Goal: Task Accomplishment & Management: Manage account settings

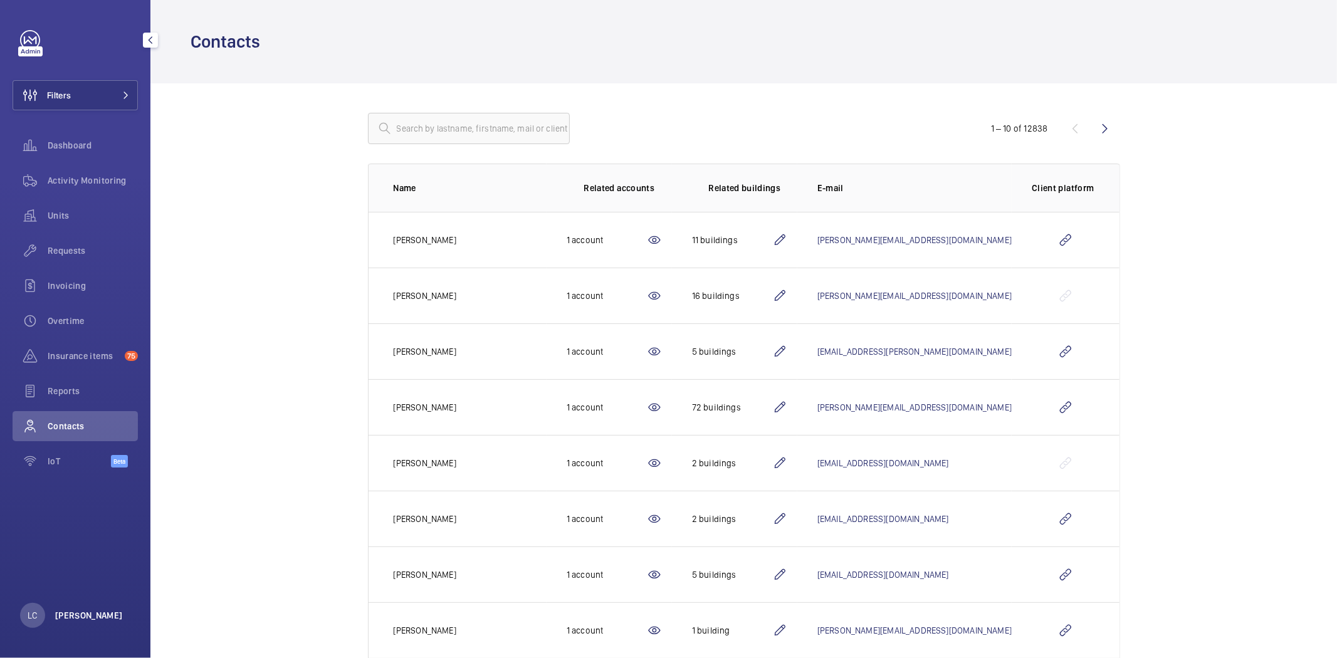
click at [78, 621] on p "[PERSON_NAME]" at bounding box center [89, 615] width 68 height 13
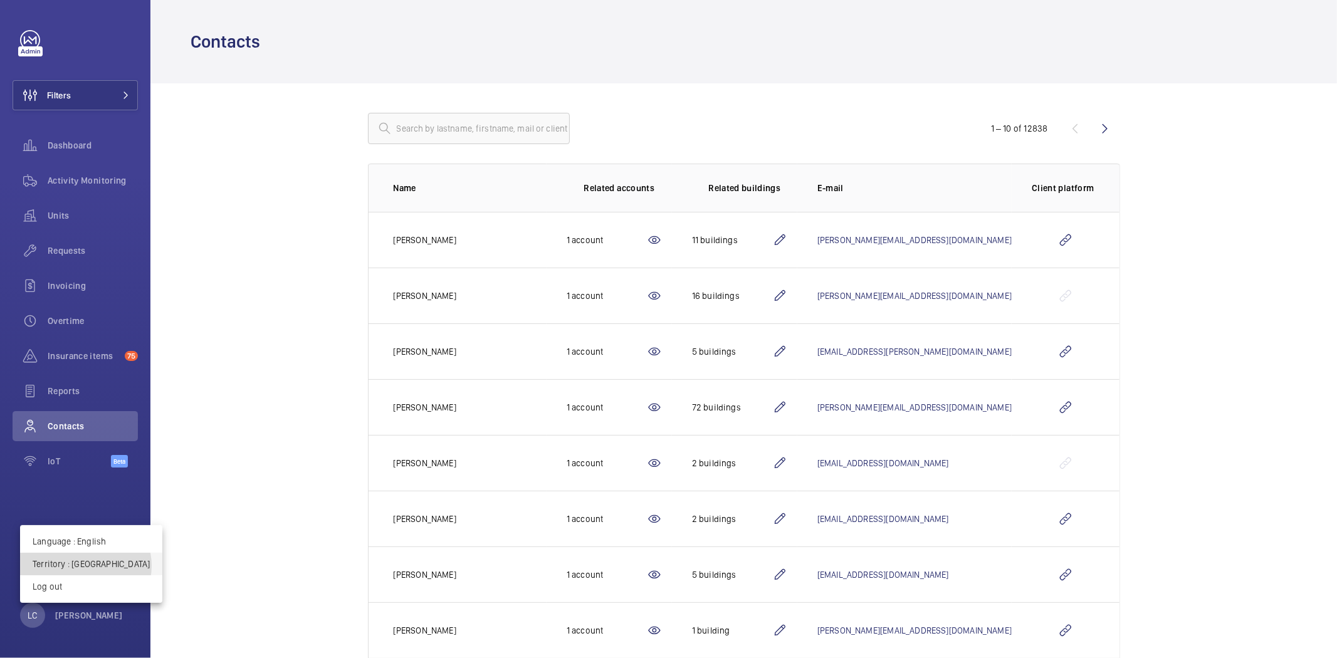
click at [85, 566] on p "Territory : France" at bounding box center [91, 564] width 117 height 13
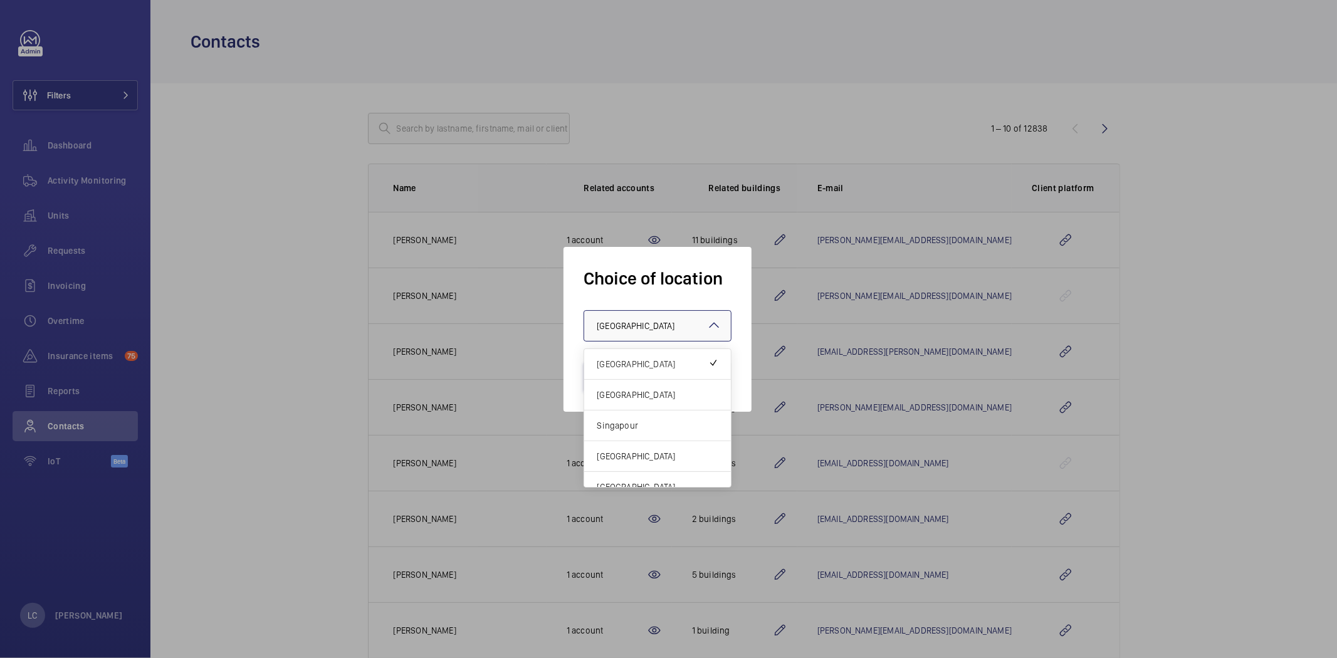
click at [663, 328] on div at bounding box center [657, 326] width 147 height 30
click at [666, 380] on div "[GEOGRAPHIC_DATA]" at bounding box center [657, 395] width 147 height 31
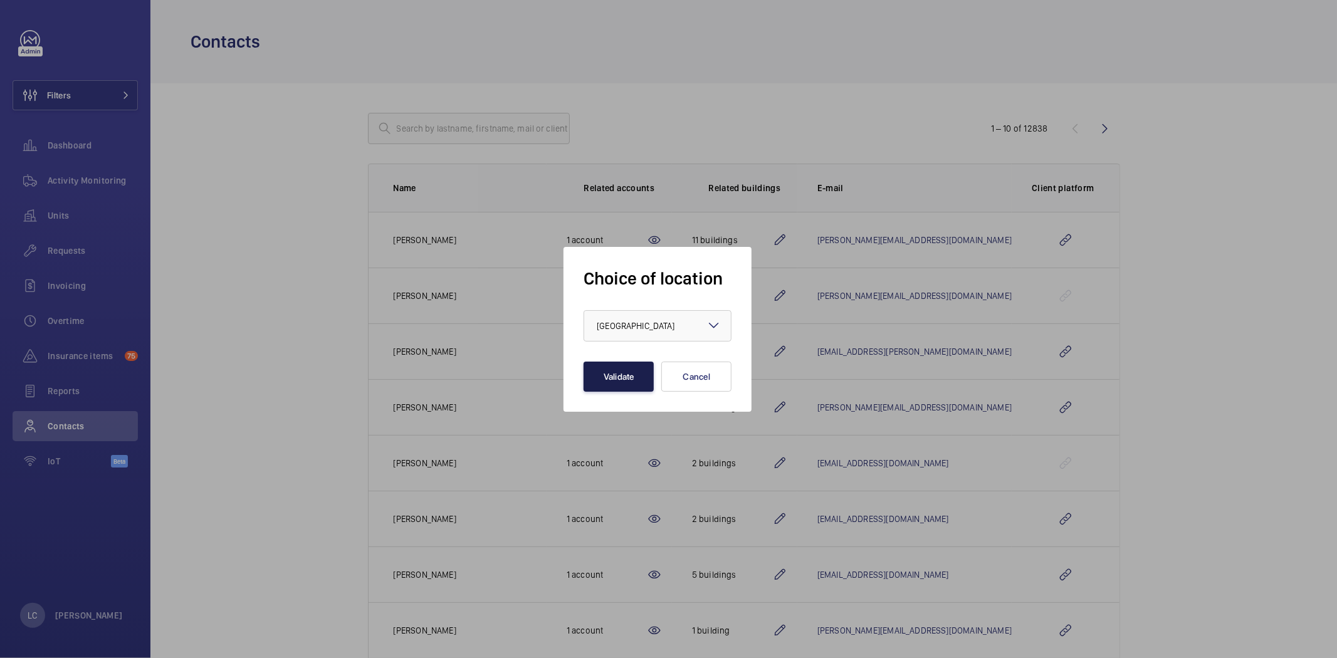
click at [612, 374] on button "Validate" at bounding box center [618, 377] width 70 height 30
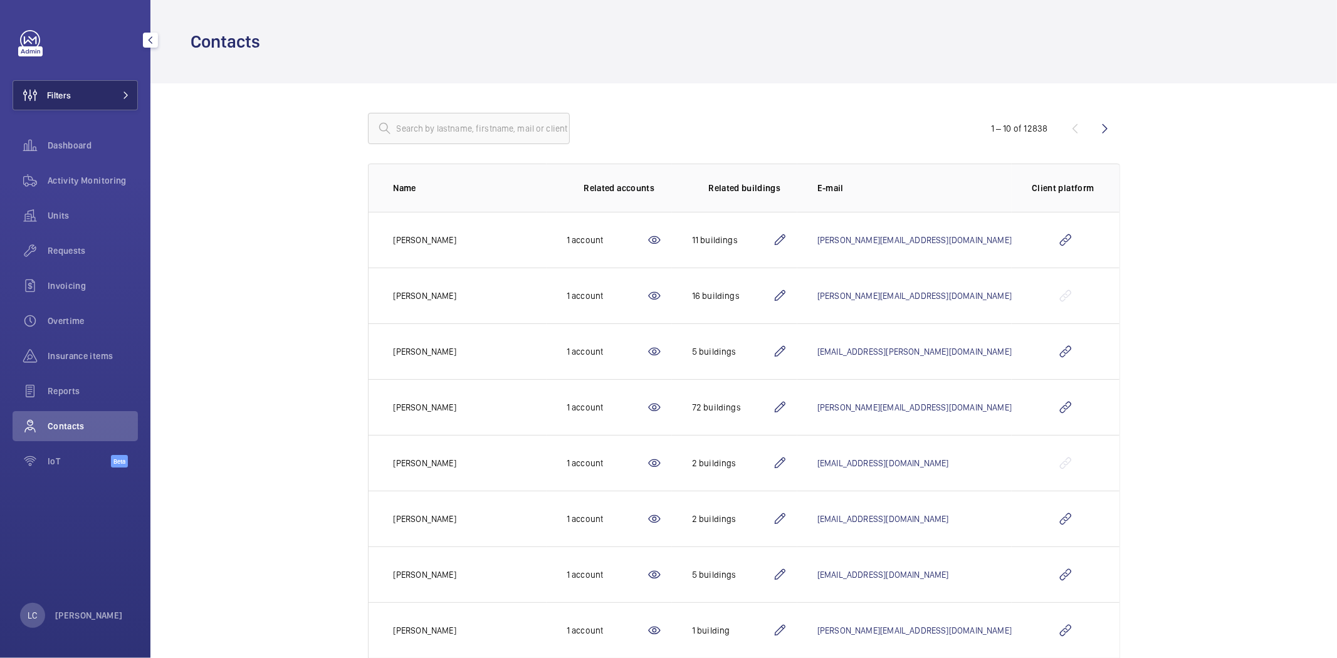
click at [115, 95] on span at bounding box center [122, 96] width 15 height 8
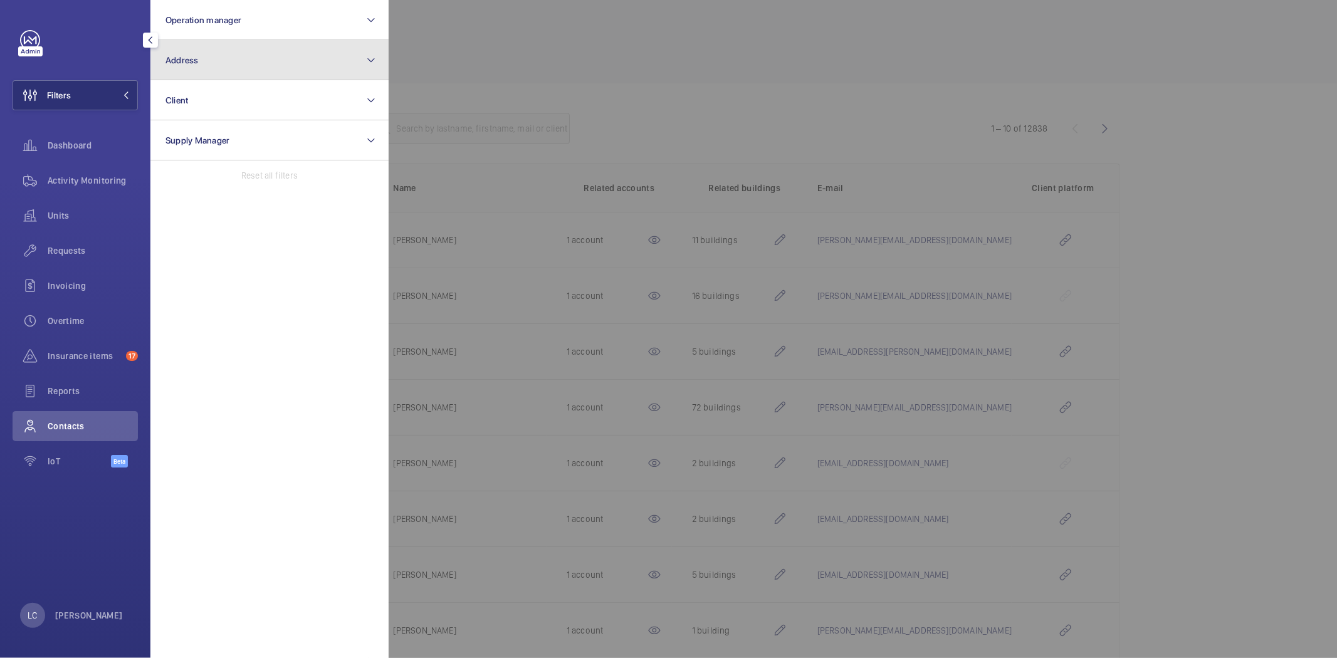
click at [216, 70] on button "Address" at bounding box center [269, 60] width 238 height 40
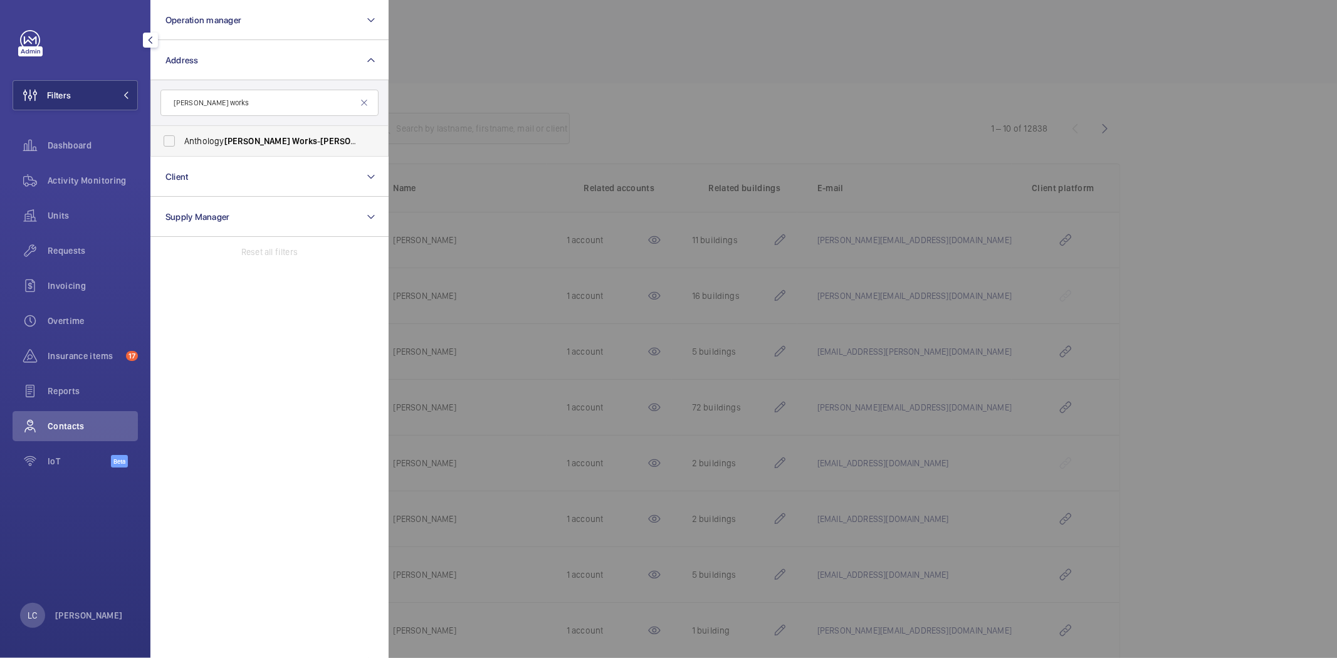
type input "[PERSON_NAME] works"
click at [247, 149] on label "Anthology [PERSON_NAME] Works - [PERSON_NAME][GEOGRAPHIC_DATA]" at bounding box center [260, 141] width 218 height 30
click at [182, 149] on input "Anthology [PERSON_NAME] Works - [PERSON_NAME][GEOGRAPHIC_DATA]" at bounding box center [169, 140] width 25 height 25
checkbox input "true"
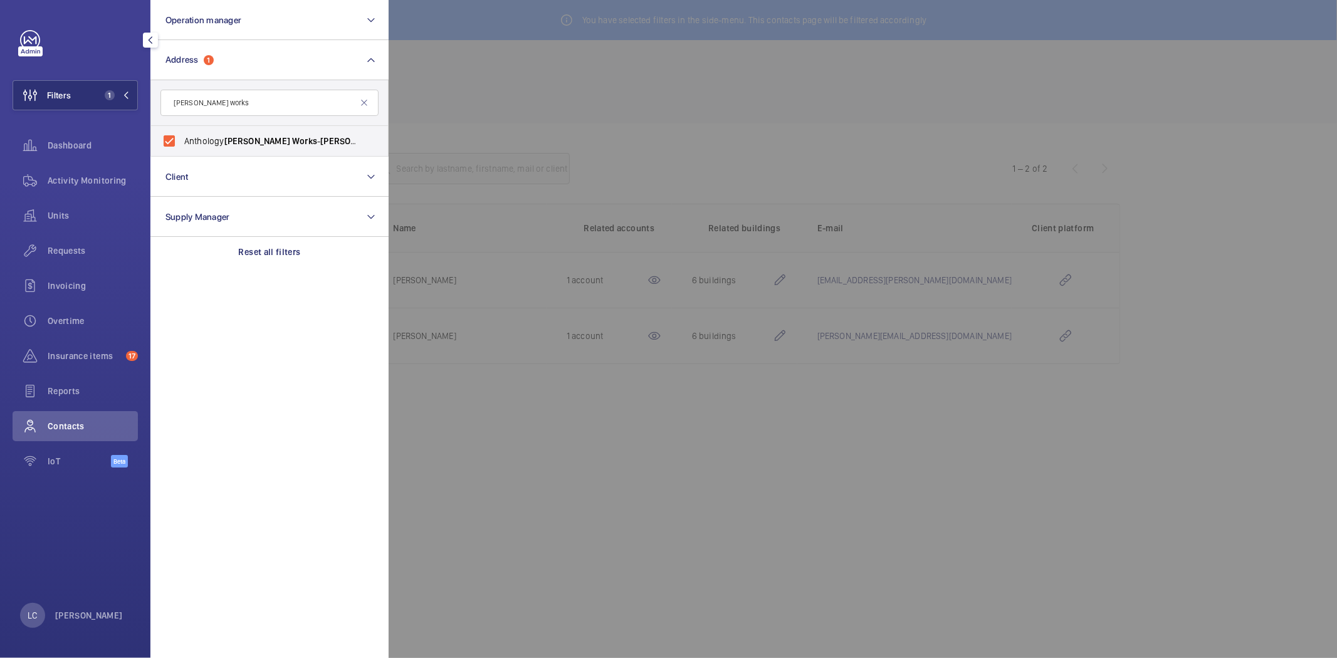
click at [647, 123] on div at bounding box center [1057, 329] width 1337 height 658
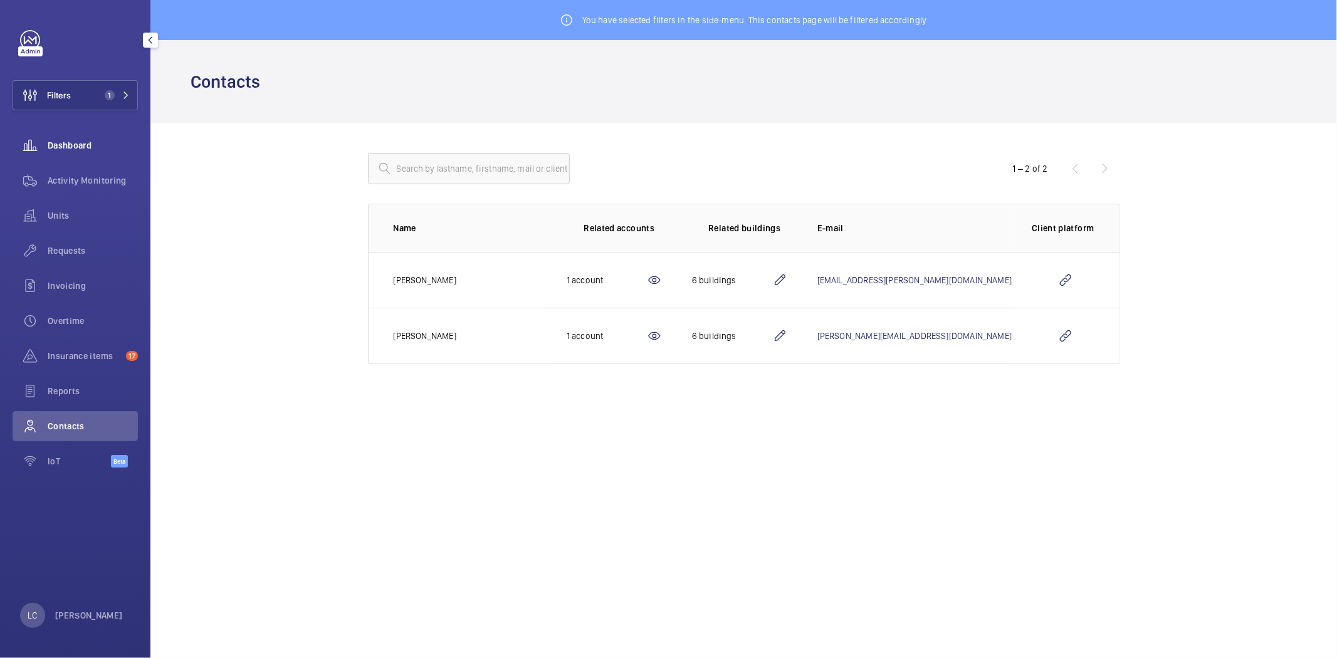
click at [98, 146] on span "Dashboard" at bounding box center [93, 145] width 90 height 13
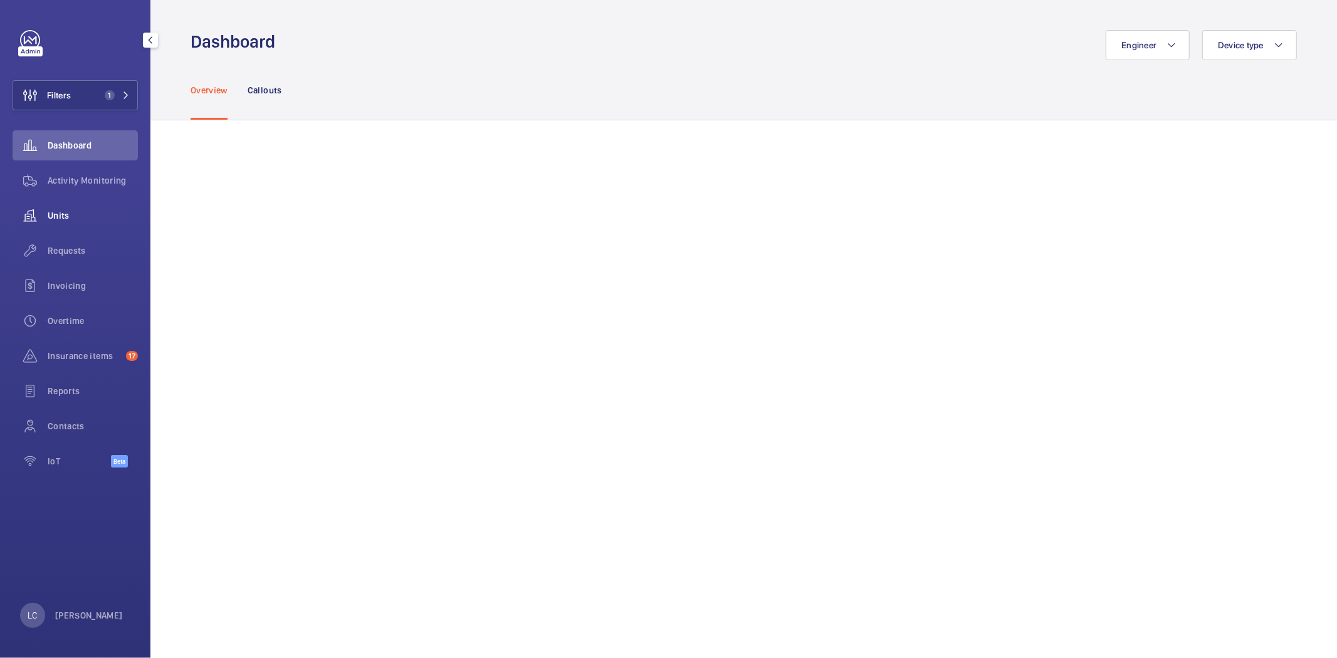
click at [53, 224] on div "Units" at bounding box center [75, 216] width 125 height 30
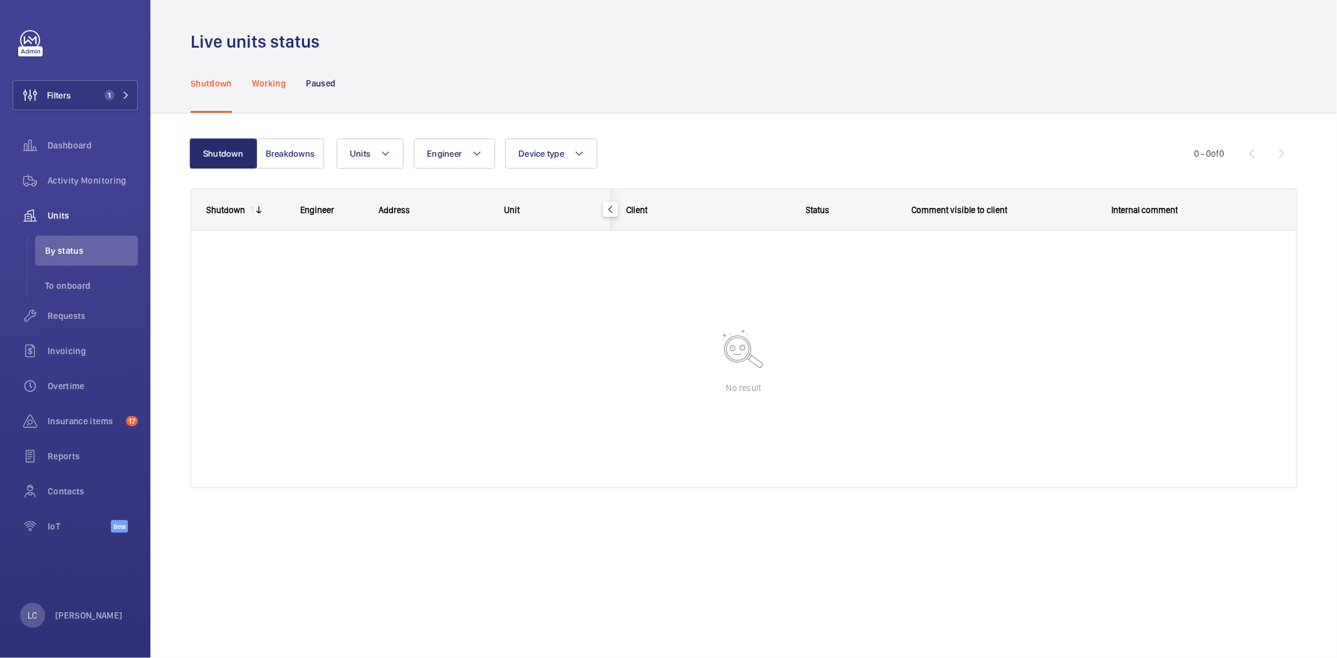
click at [266, 86] on p "Working" at bounding box center [269, 83] width 34 height 13
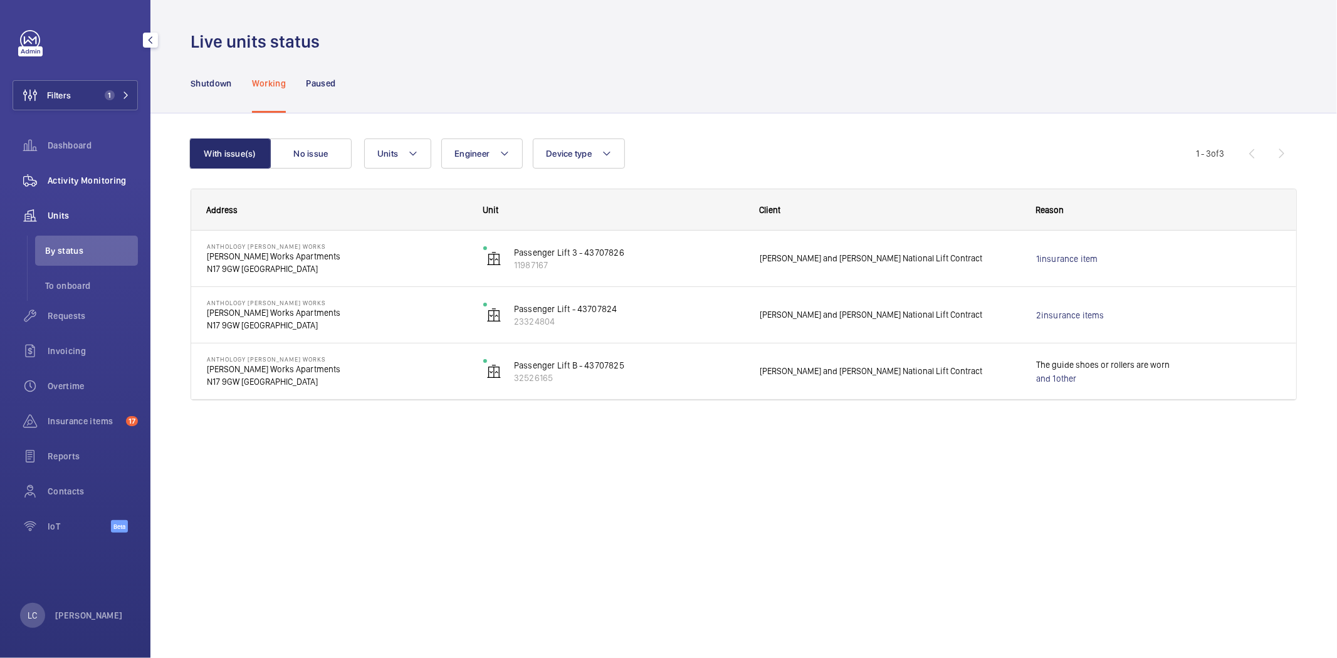
click at [103, 179] on span "Activity Monitoring" at bounding box center [93, 180] width 90 height 13
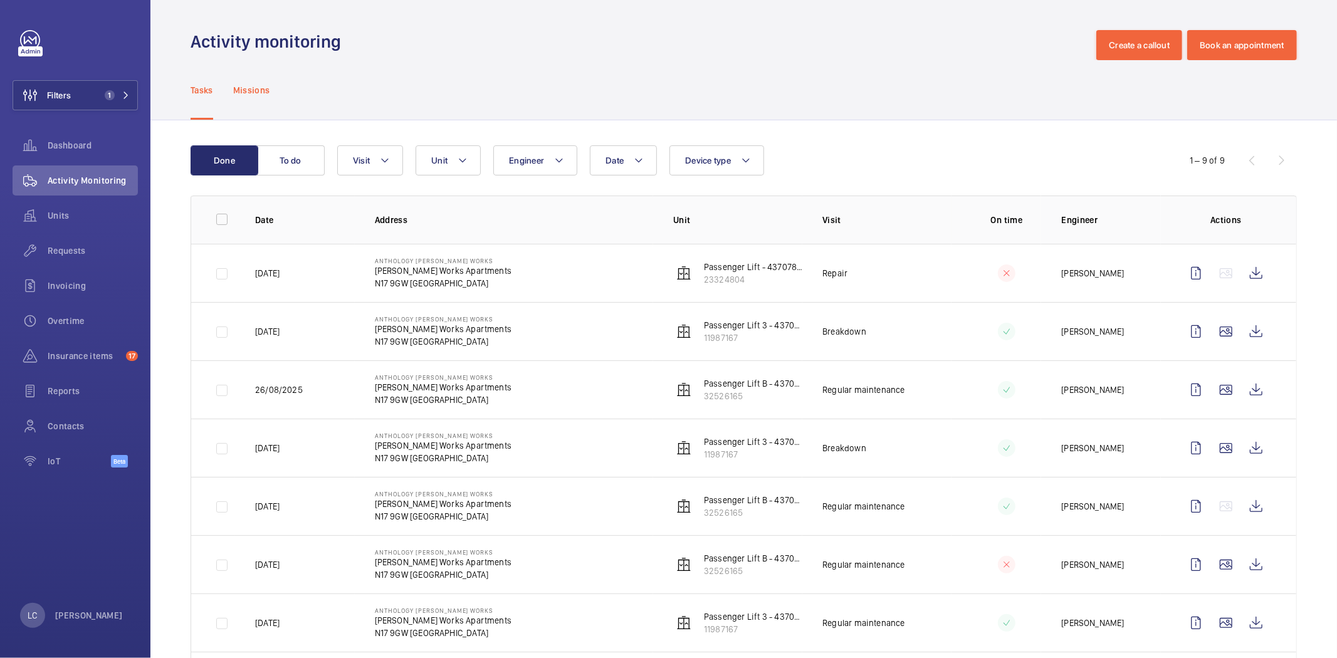
click at [256, 100] on div "Missions" at bounding box center [251, 90] width 37 height 60
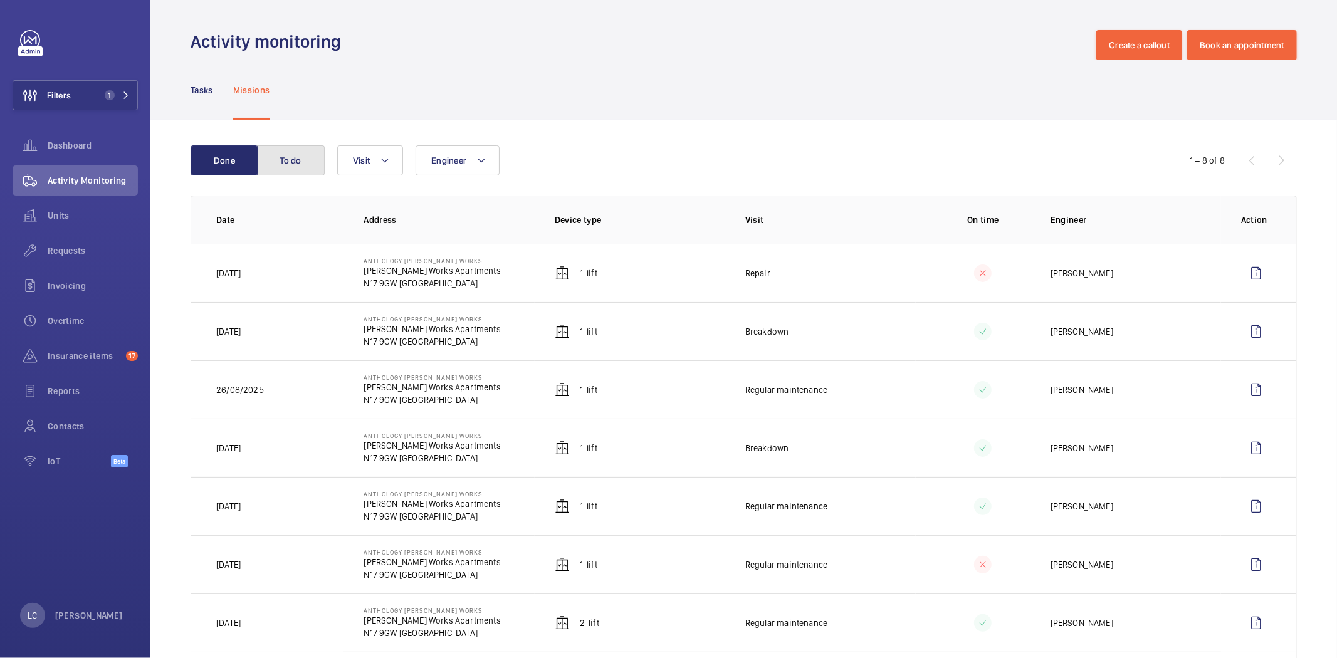
click at [288, 161] on button "To do" at bounding box center [291, 160] width 68 height 30
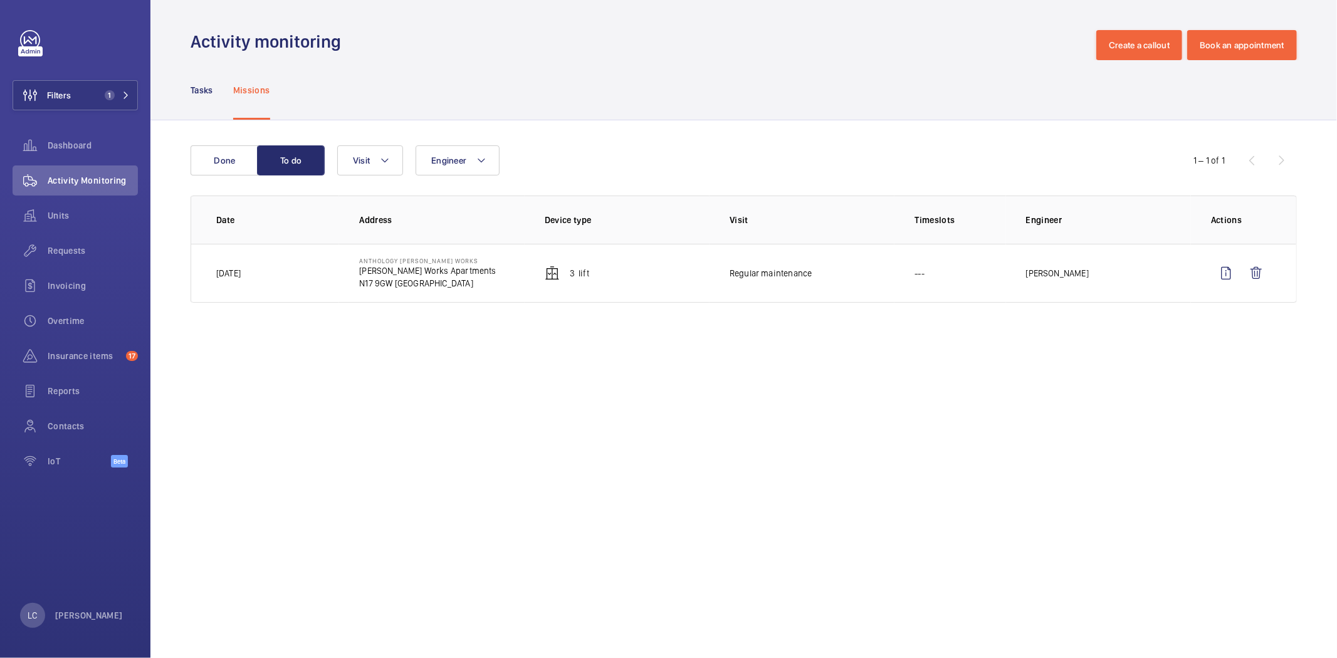
click at [223, 177] on wm-front-table "Done To do Engineer Visit 1 – 1 of 1 Date Address Device type Visit Timeslots E…" at bounding box center [744, 223] width 1106 height 157
click at [224, 168] on button "Done" at bounding box center [225, 160] width 68 height 30
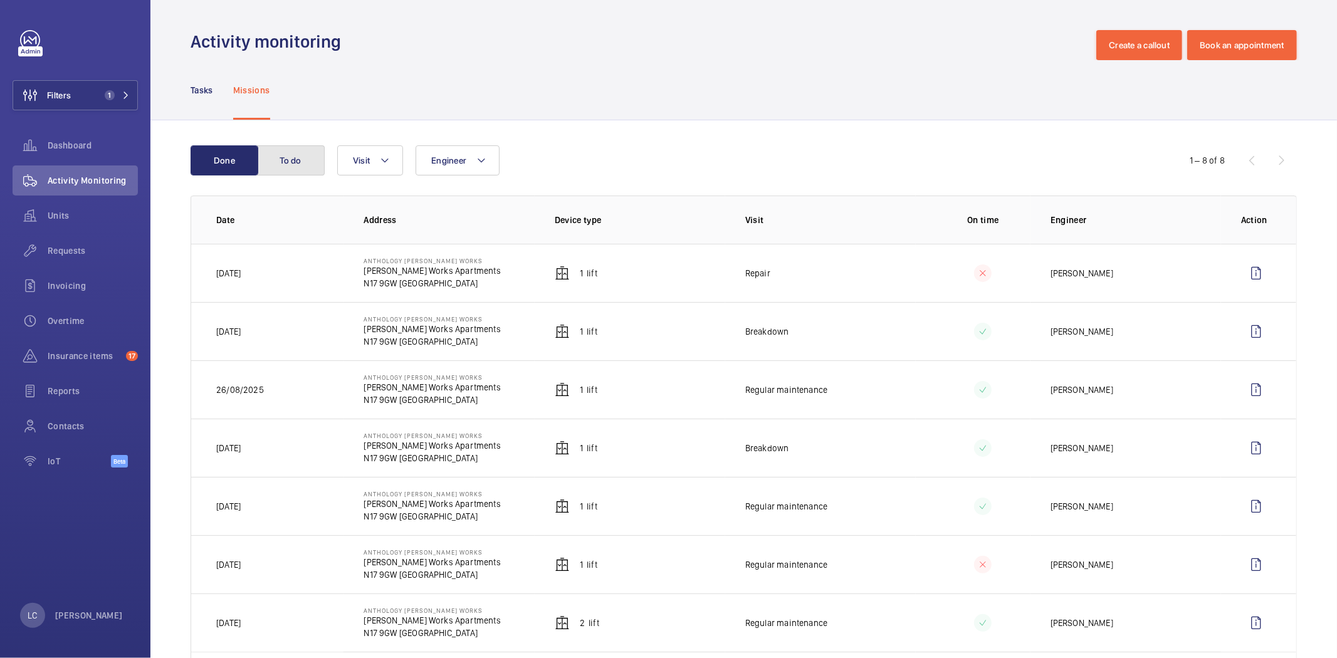
click at [291, 147] on button "To do" at bounding box center [291, 160] width 68 height 30
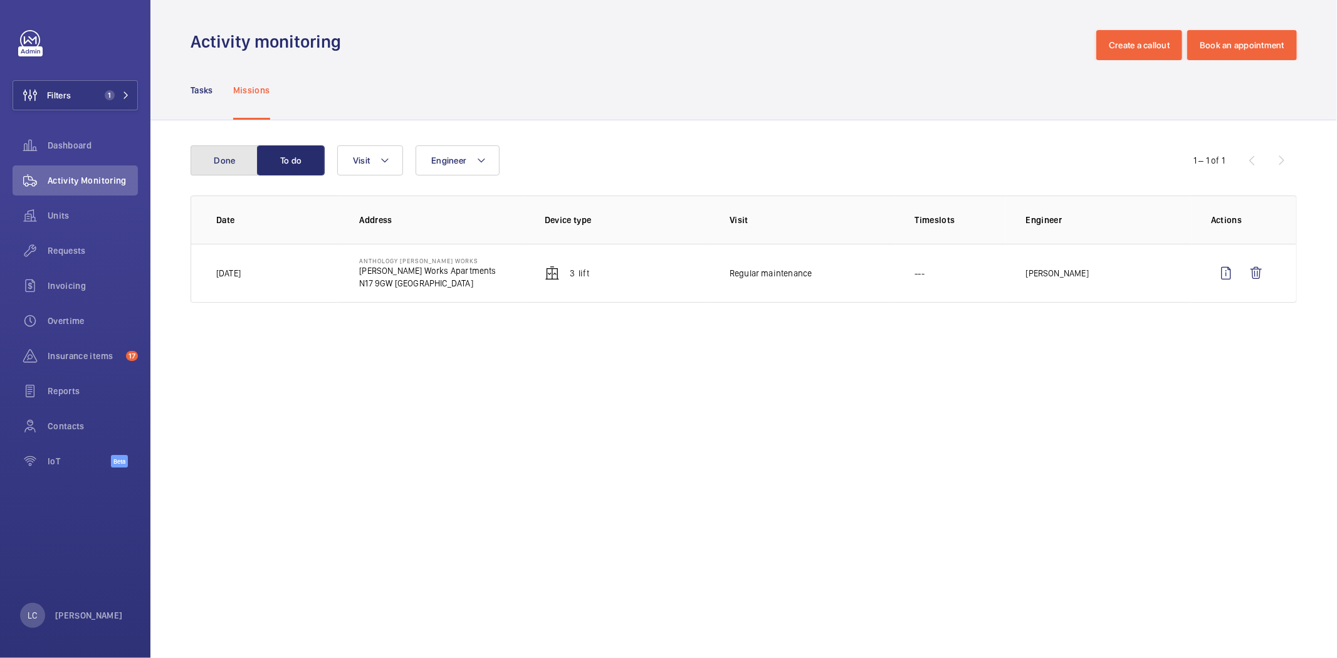
click at [229, 160] on button "Done" at bounding box center [225, 160] width 68 height 30
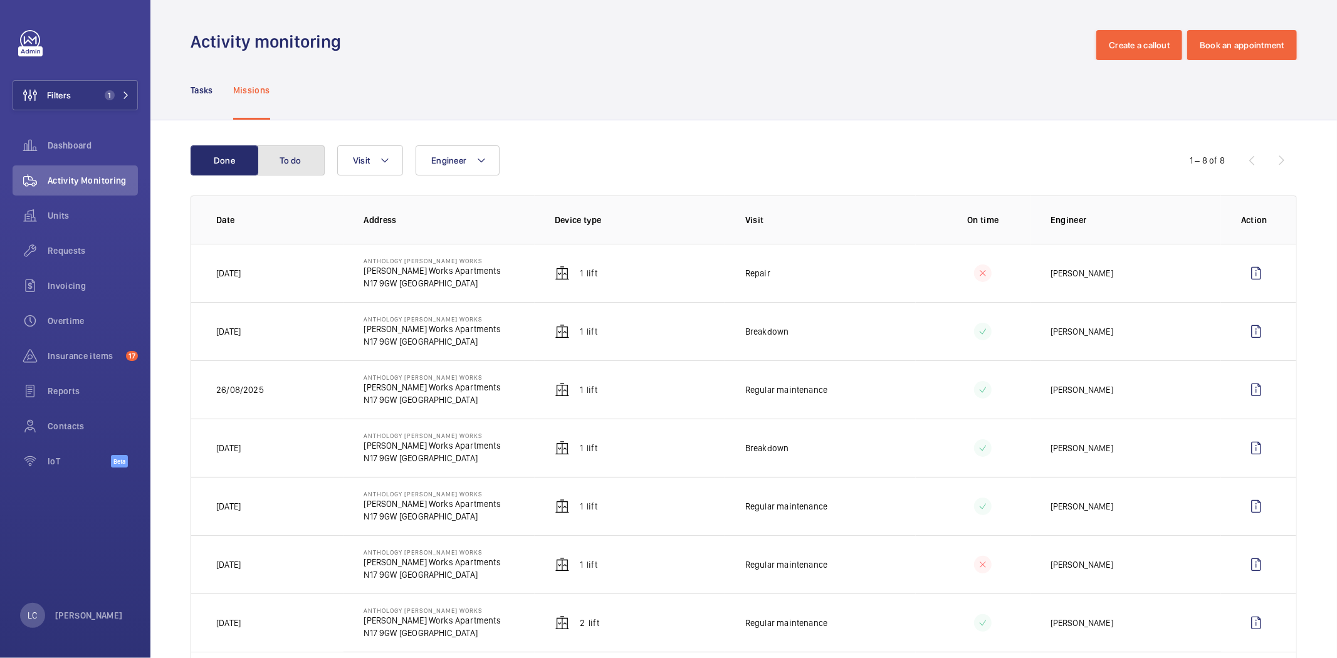
click at [316, 167] on button "To do" at bounding box center [291, 160] width 68 height 30
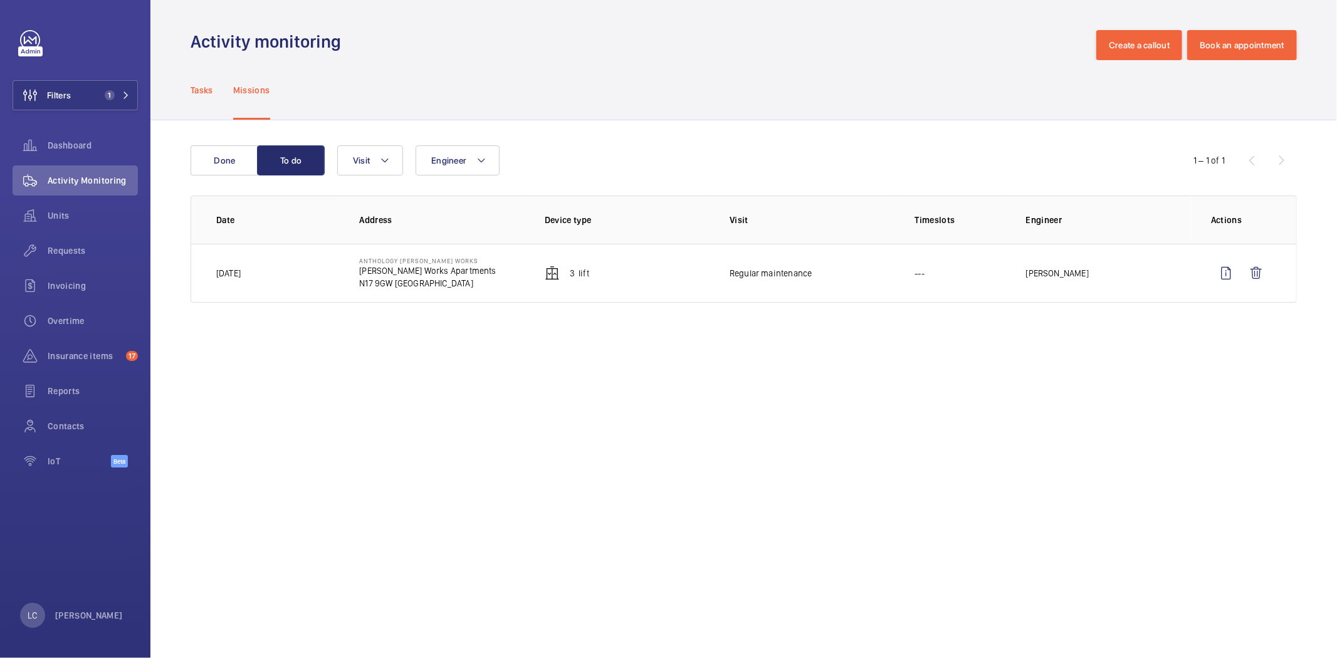
click at [210, 97] on div "Tasks" at bounding box center [202, 90] width 23 height 60
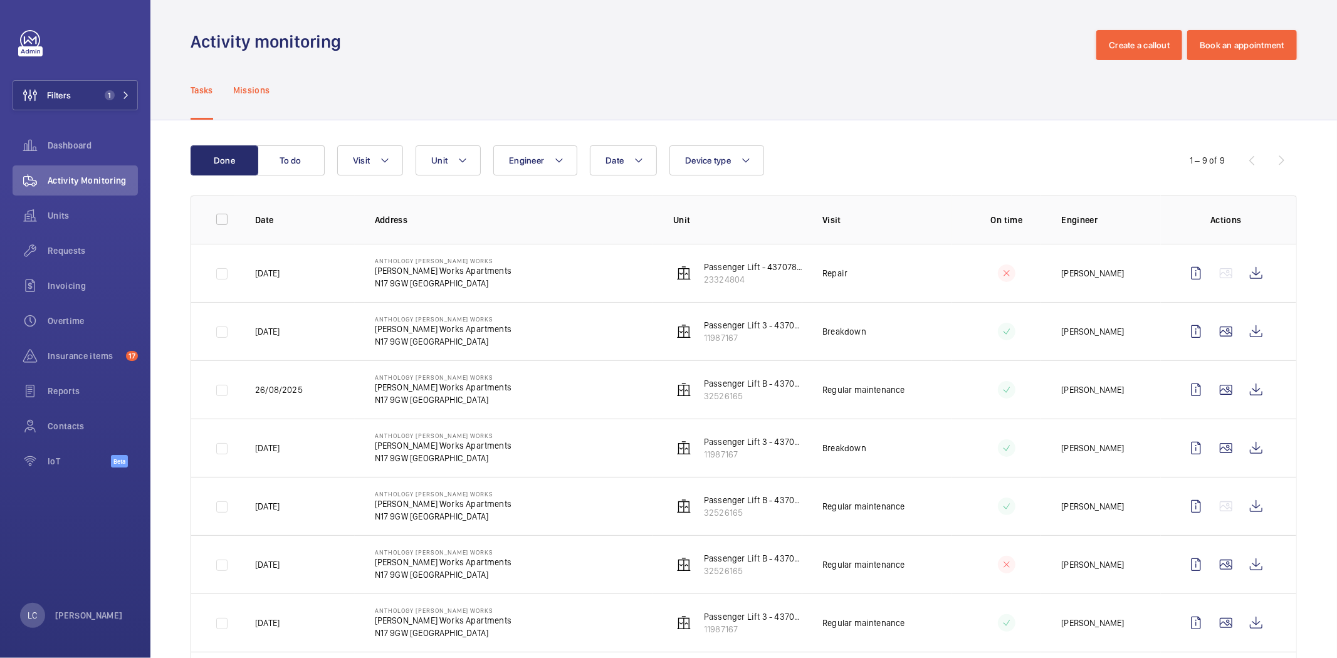
click at [264, 111] on div "Missions" at bounding box center [251, 90] width 37 height 60
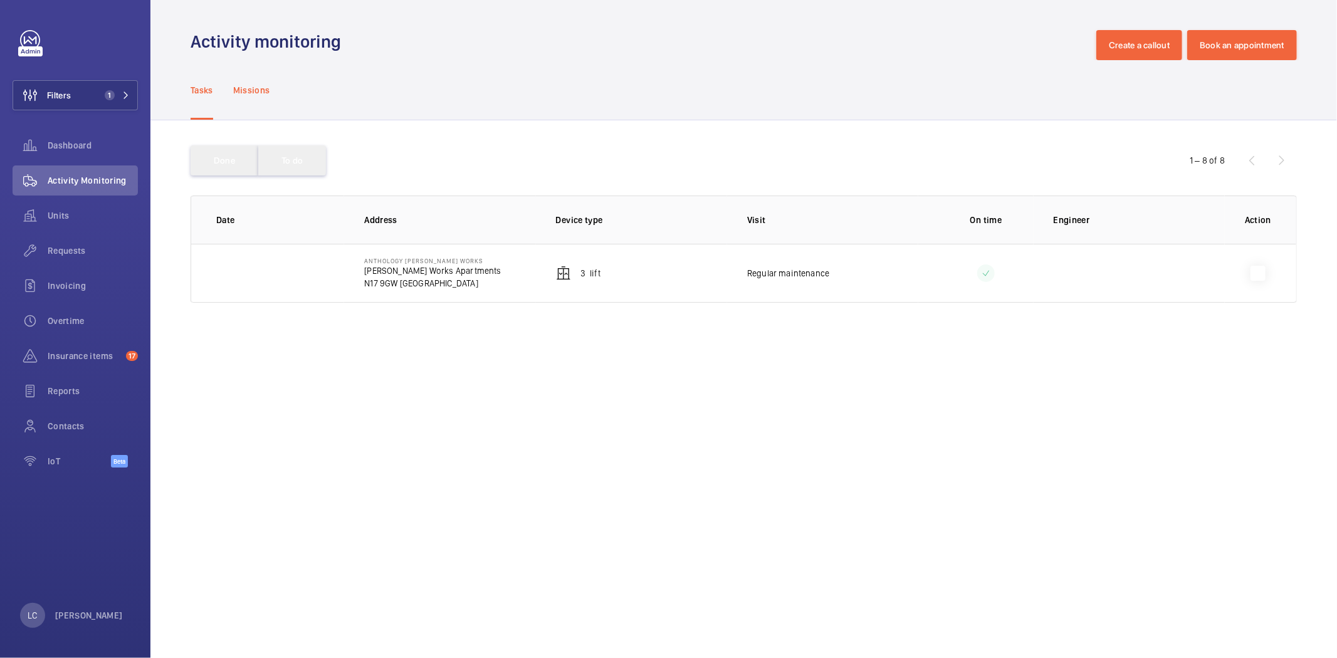
click at [257, 84] on p "Missions" at bounding box center [251, 90] width 37 height 13
click at [305, 168] on button "To do" at bounding box center [292, 160] width 68 height 30
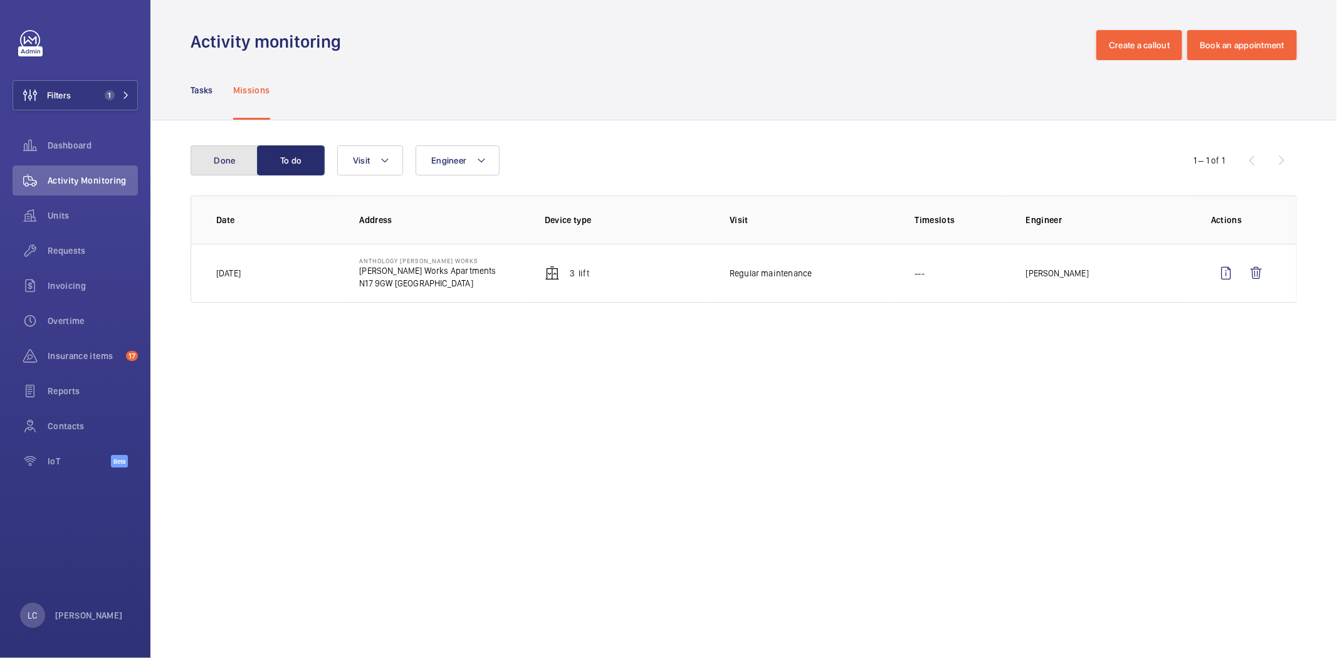
click at [229, 169] on button "Done" at bounding box center [225, 160] width 68 height 30
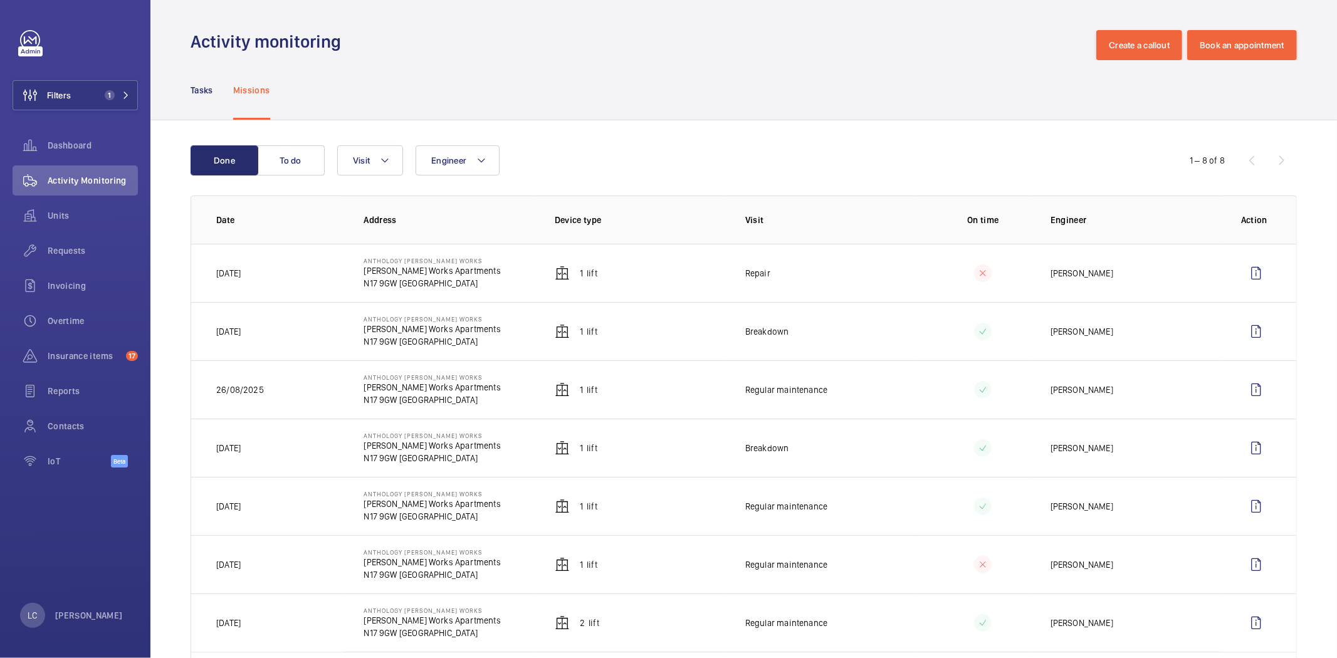
scroll to position [70, 0]
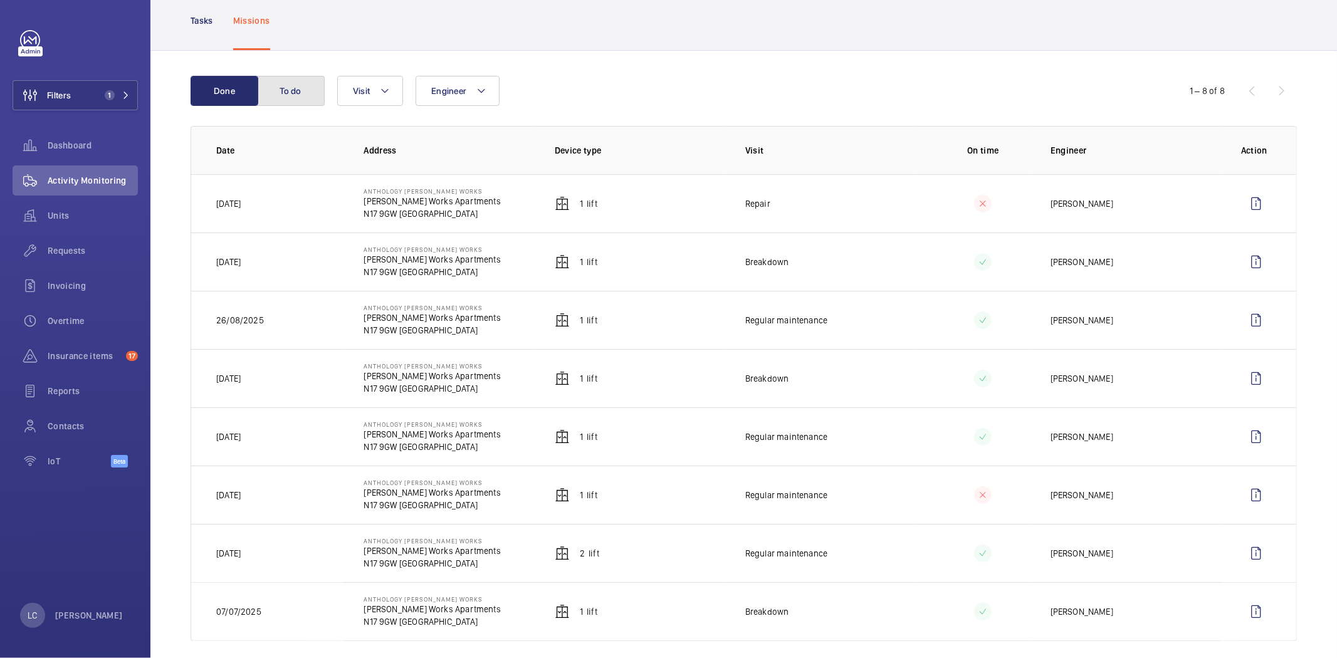
click at [285, 98] on button "To do" at bounding box center [291, 91] width 68 height 30
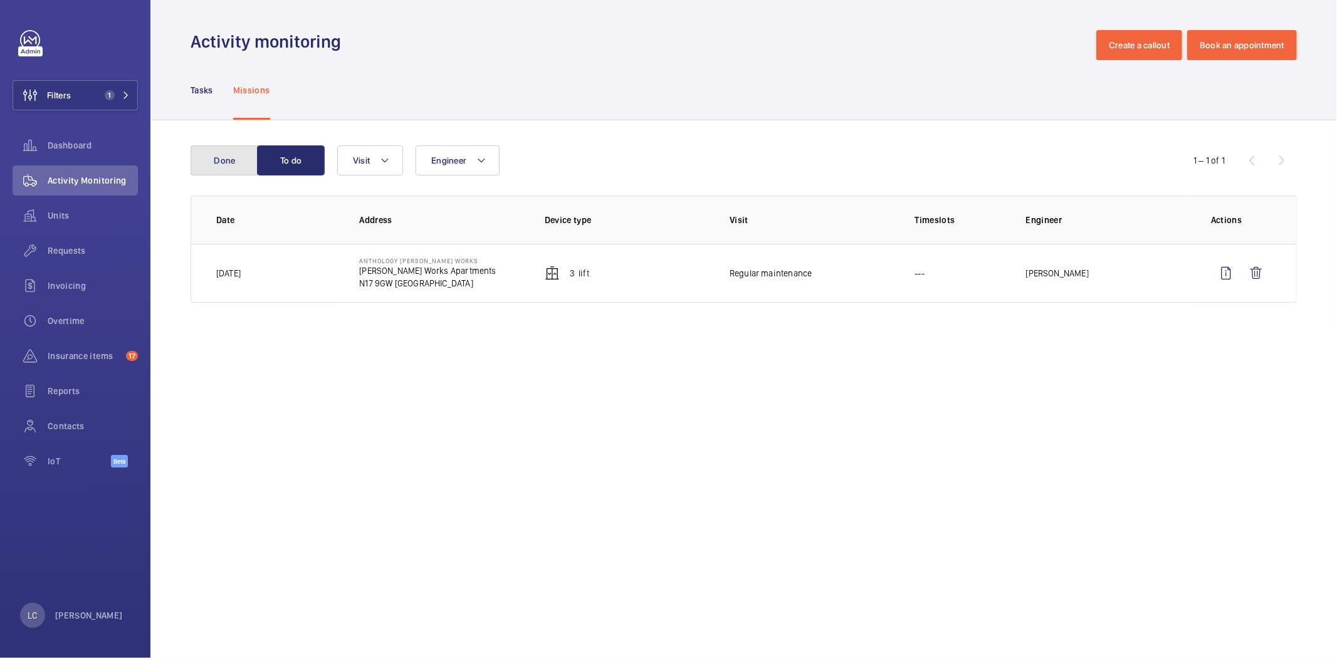
click at [241, 167] on button "Done" at bounding box center [225, 160] width 68 height 30
